Goal: Information Seeking & Learning: Learn about a topic

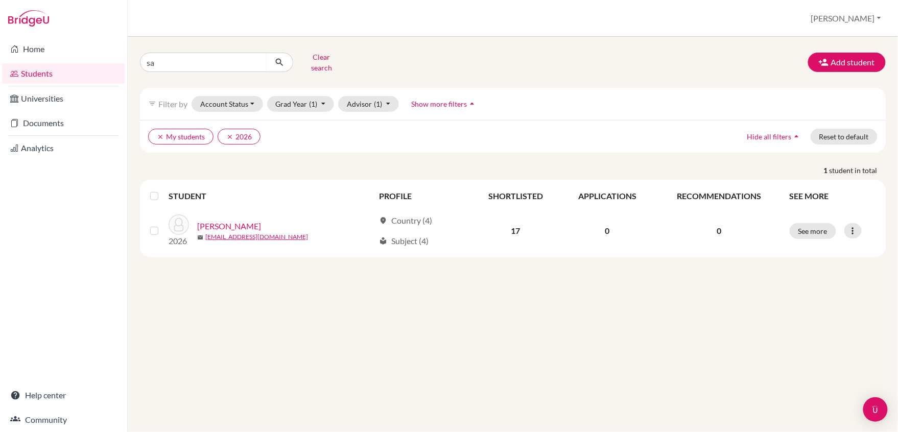
type input "s"
type input "safwaan"
click at [279, 62] on button "submit" at bounding box center [279, 62] width 27 height 19
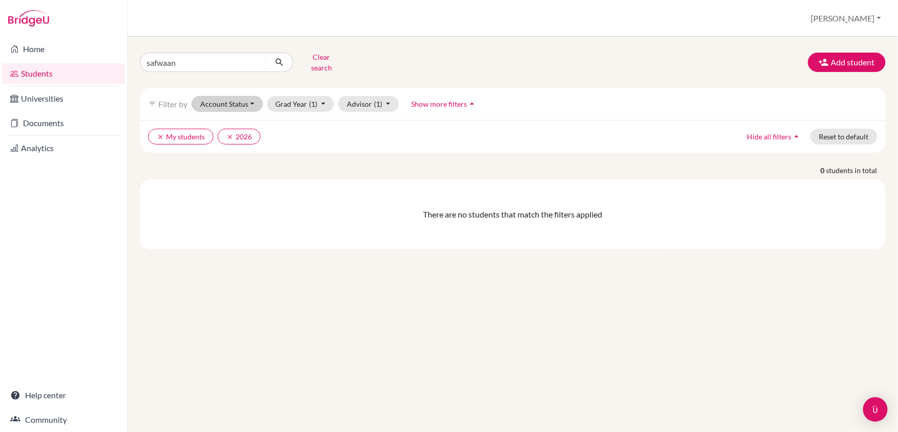
click at [227, 106] on button "Account Status" at bounding box center [227, 104] width 71 height 16
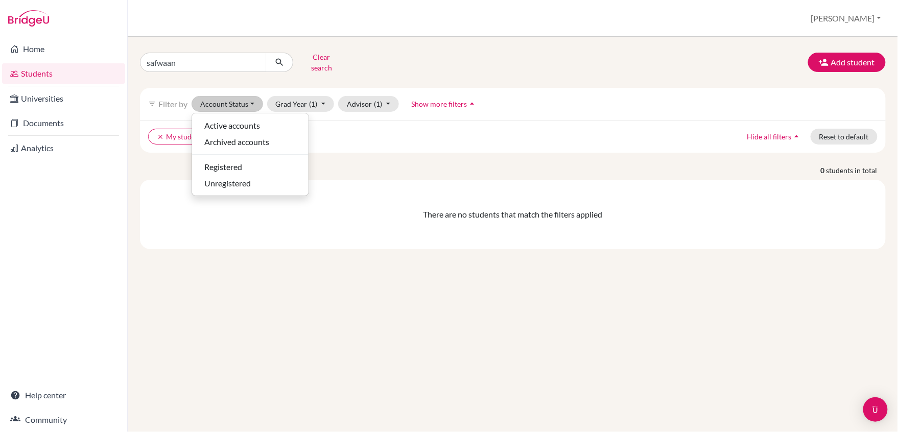
click at [366, 142] on ul "clear My students clear 2026" at bounding box center [421, 137] width 547 height 16
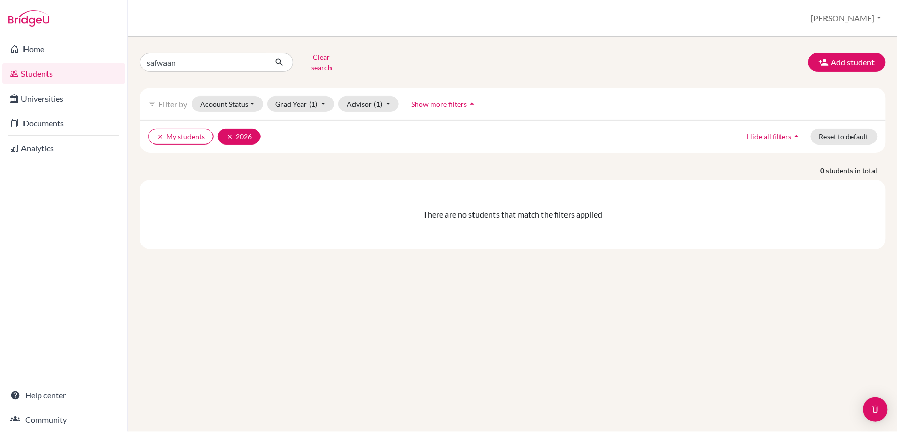
click at [229, 135] on icon "clear" at bounding box center [229, 136] width 7 height 7
click at [160, 136] on icon "clear" at bounding box center [160, 136] width 7 height 7
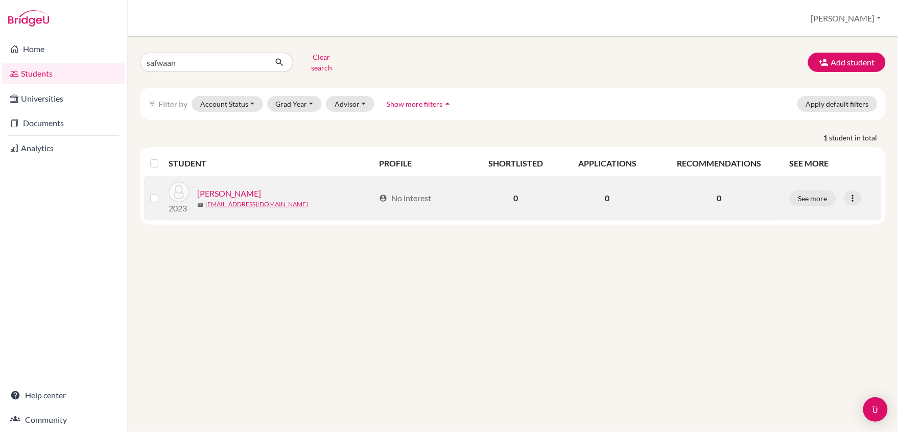
click at [229, 188] on link "[PERSON_NAME]" at bounding box center [229, 193] width 64 height 12
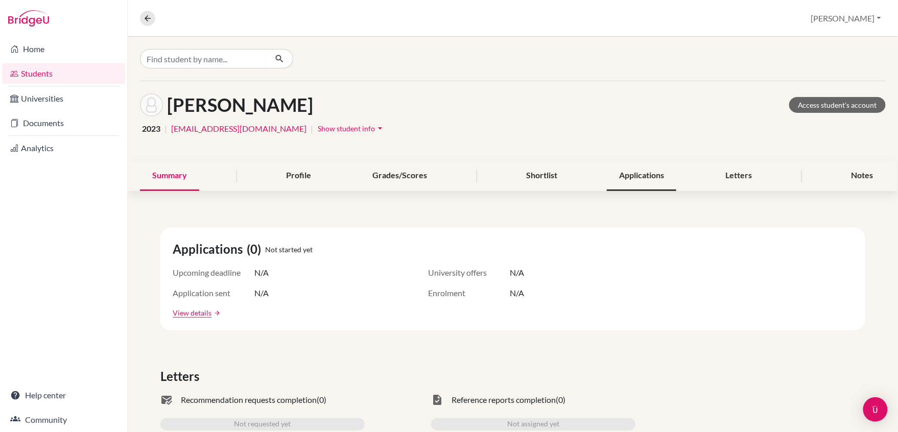
click at [638, 179] on div "Applications" at bounding box center [641, 176] width 69 height 30
